Goal: Task Accomplishment & Management: Manage account settings

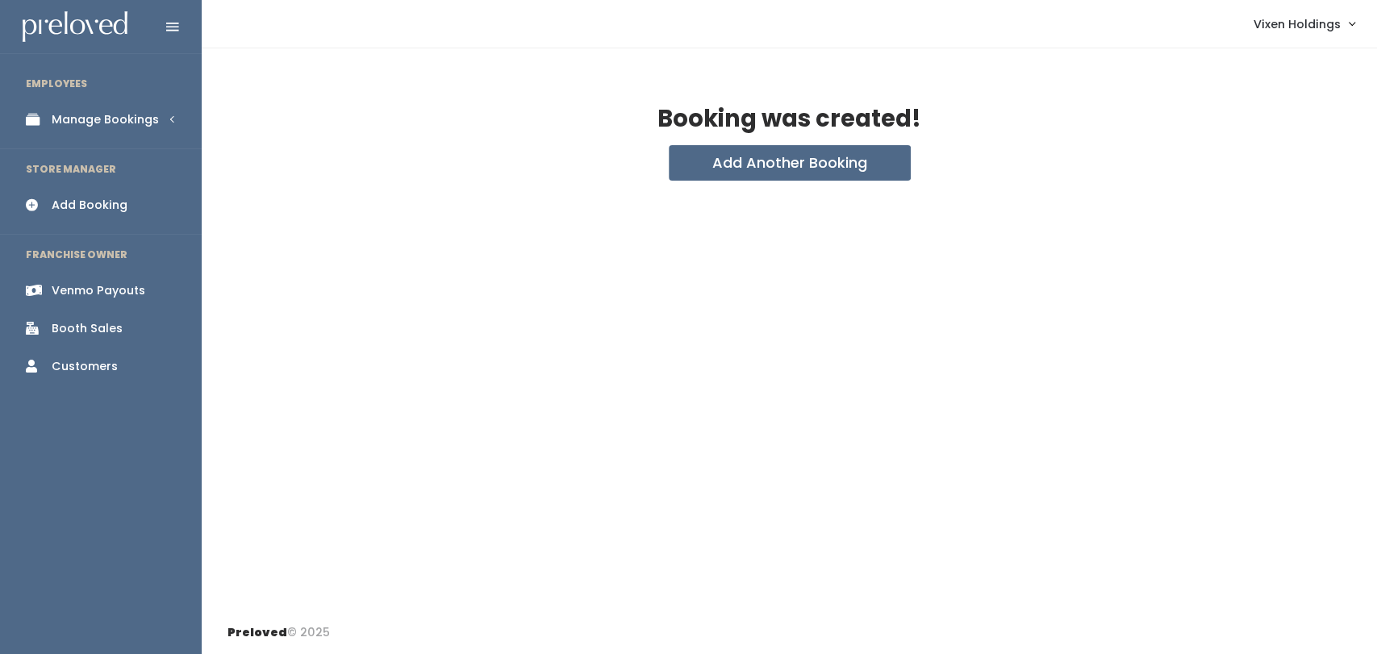
click at [133, 118] on div "Manage Bookings" at bounding box center [105, 119] width 107 height 17
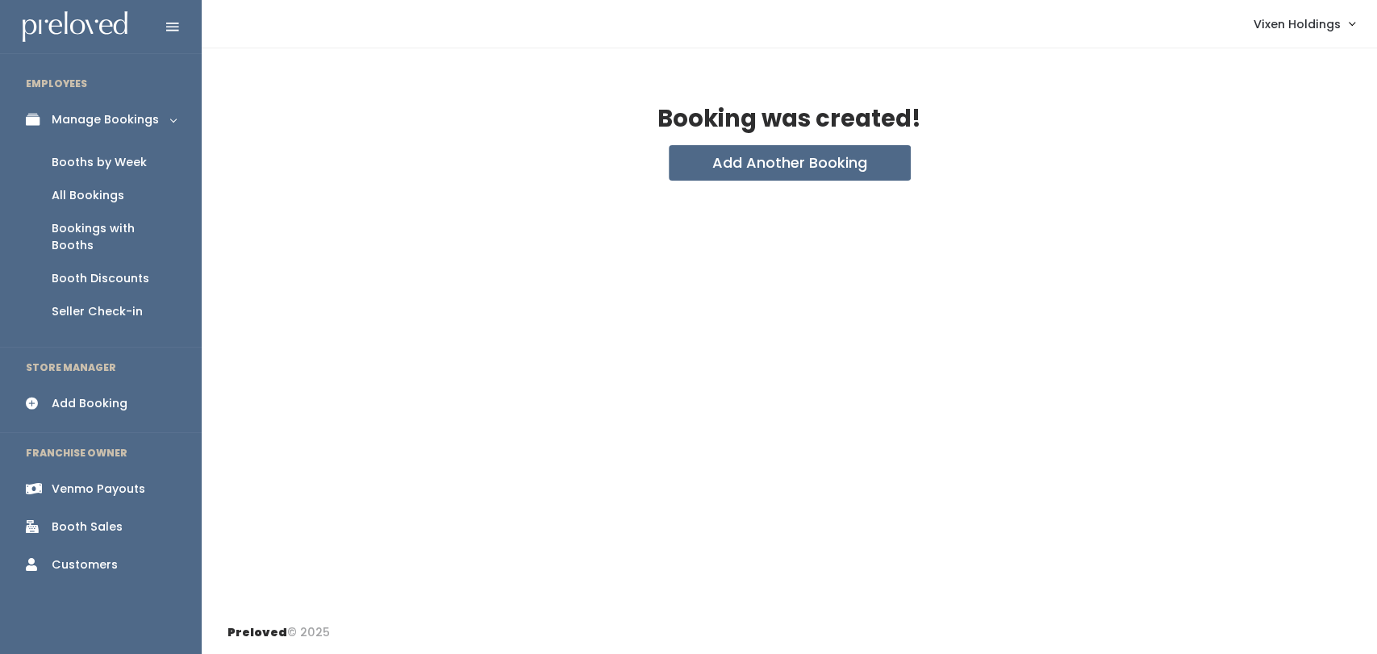
click at [117, 270] on div "Booth Discounts" at bounding box center [101, 278] width 98 height 17
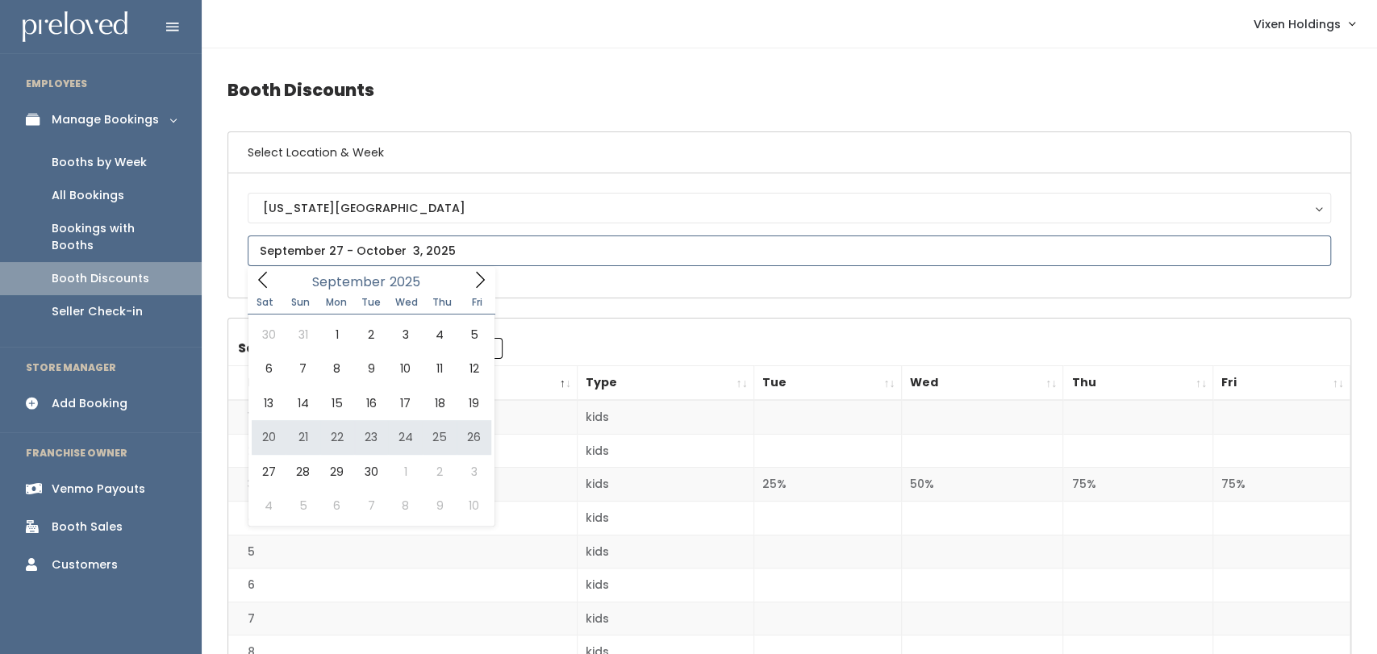
type input "[DATE] to [DATE]"
